Goal: Register for event/course: Register for event/course

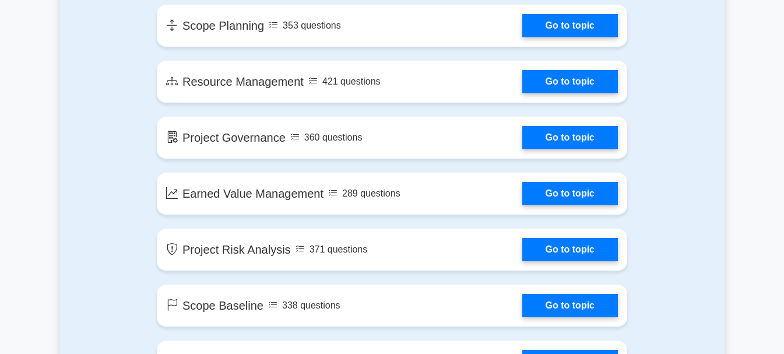
scroll to position [1570, 0]
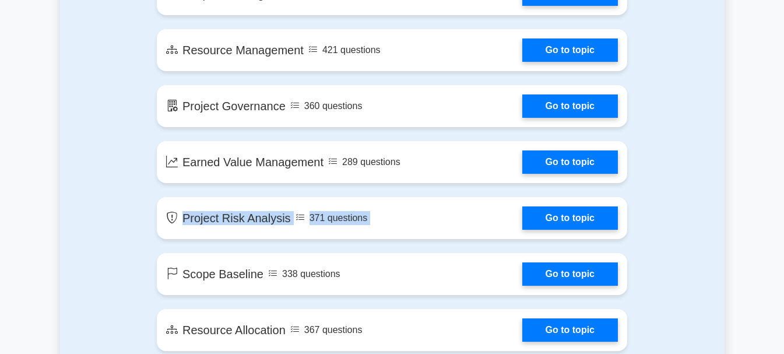
drag, startPoint x: 779, startPoint y: 146, endPoint x: 775, endPoint y: 184, distance: 38.7
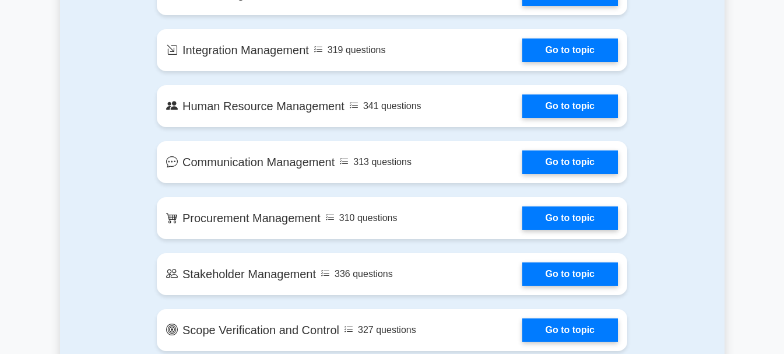
scroll to position [962, 0]
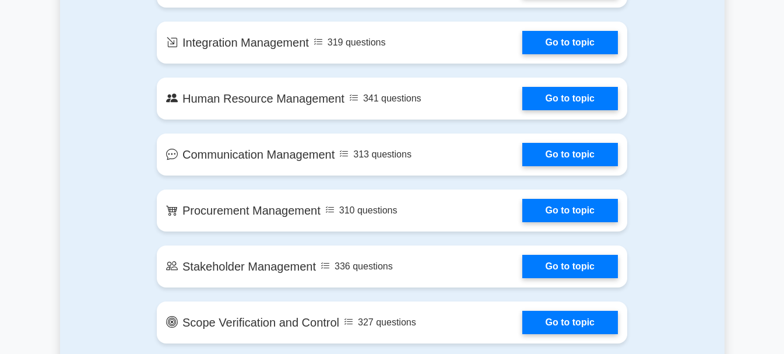
drag, startPoint x: 782, startPoint y: 97, endPoint x: 782, endPoint y: 110, distance: 12.8
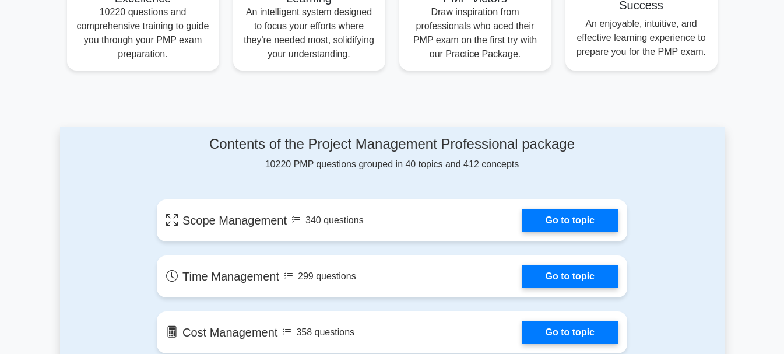
scroll to position [0, 0]
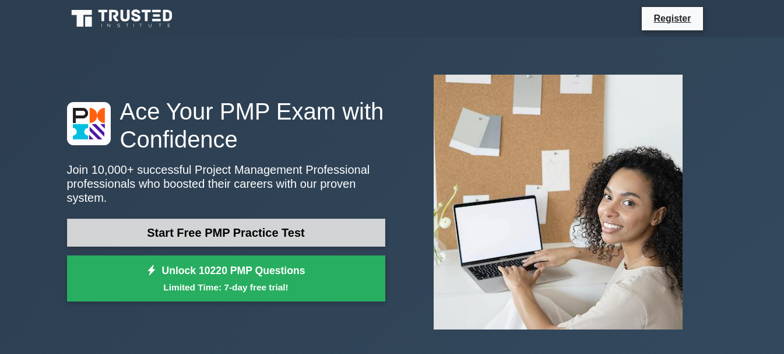
click at [234, 224] on link "Start Free PMP Practice Test" at bounding box center [226, 232] width 318 height 28
